Goal: Transaction & Acquisition: Purchase product/service

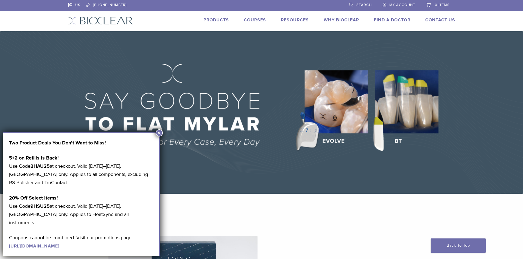
click at [160, 133] on button "×" at bounding box center [159, 133] width 7 height 7
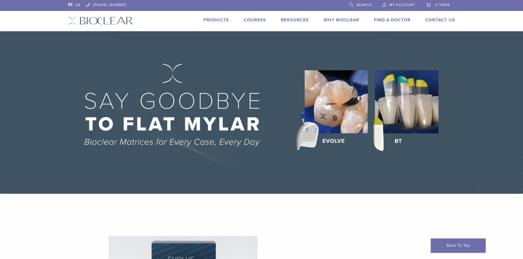
click at [218, 19] on link "Products" at bounding box center [216, 19] width 26 height 5
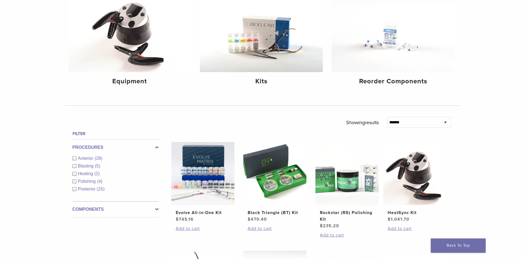
scroll to position [106, 0]
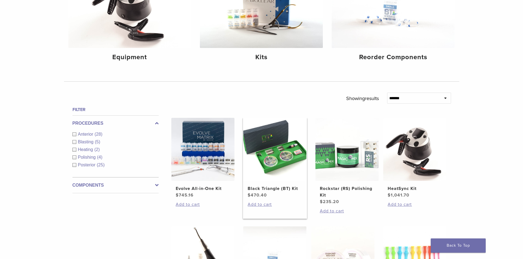
click at [267, 150] on img at bounding box center [274, 149] width 63 height 63
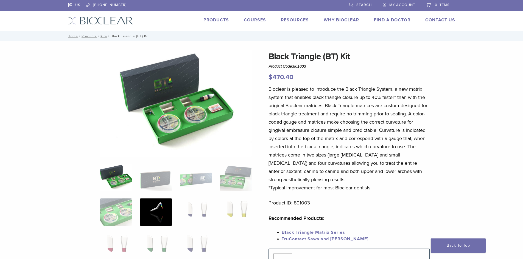
click at [151, 214] on img at bounding box center [156, 212] width 32 height 27
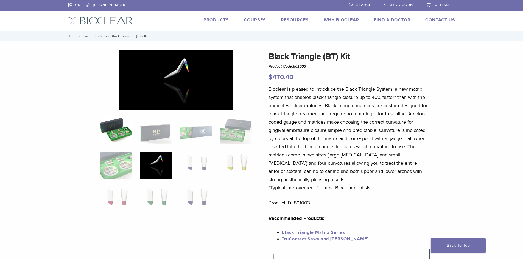
click at [130, 130] on img at bounding box center [116, 130] width 32 height 27
